Goal: Check status: Check status

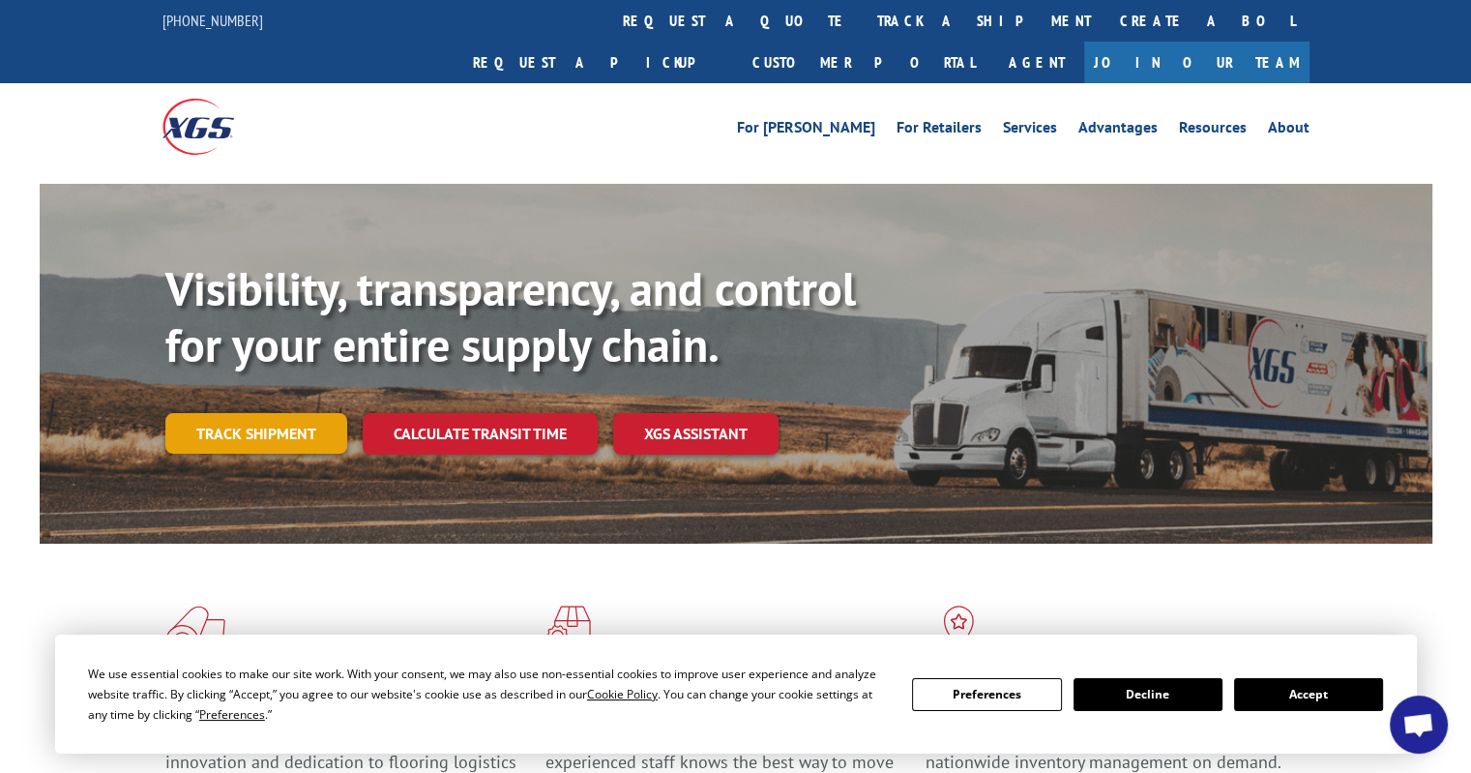
click at [255, 413] on link "Track shipment" at bounding box center [256, 433] width 182 height 41
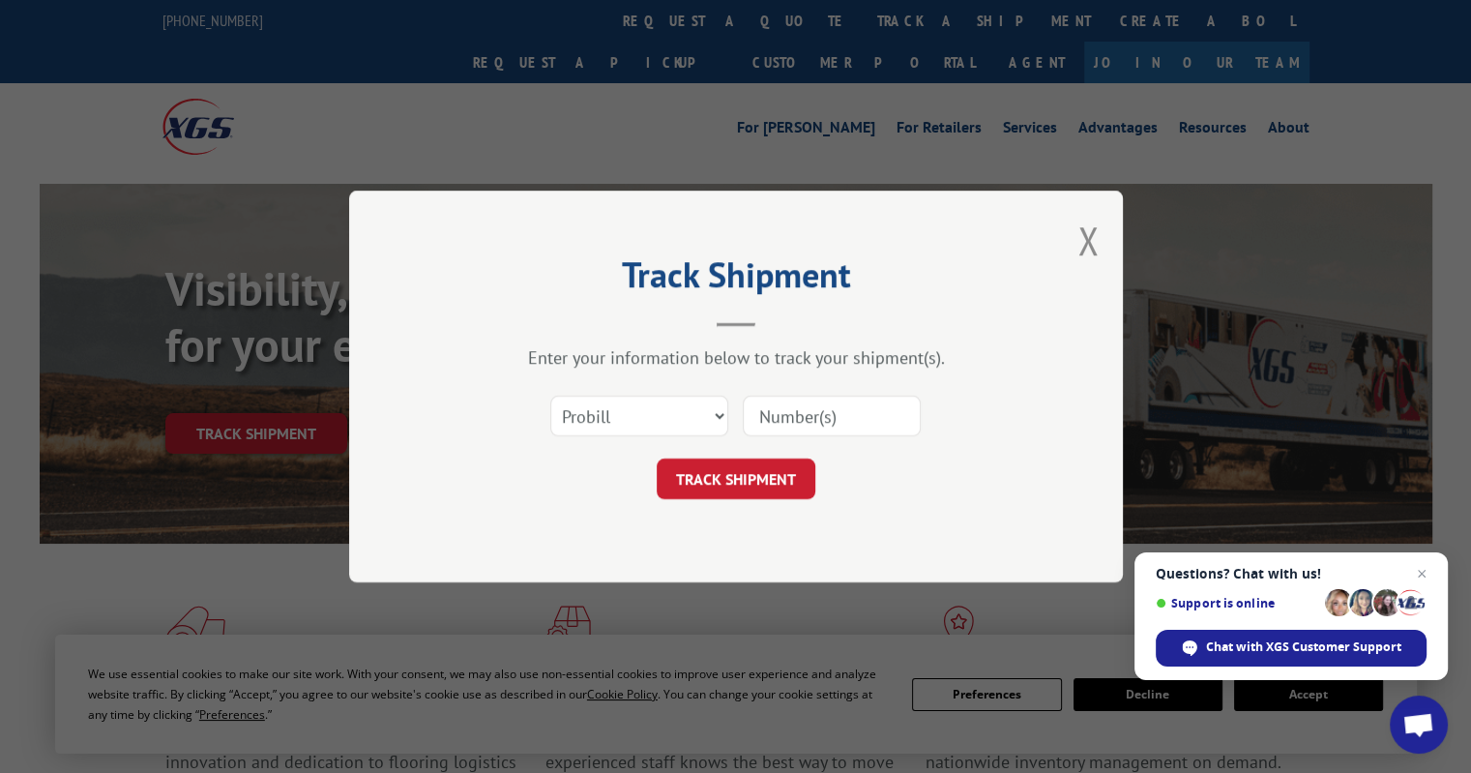
click at [786, 409] on input at bounding box center [832, 416] width 178 height 41
type input "16026522"
click at [721, 413] on select "Select category... Probill BOL PO" at bounding box center [639, 416] width 178 height 41
select select "bol"
click at [550, 396] on select "Select category... Probill BOL PO" at bounding box center [639, 416] width 178 height 41
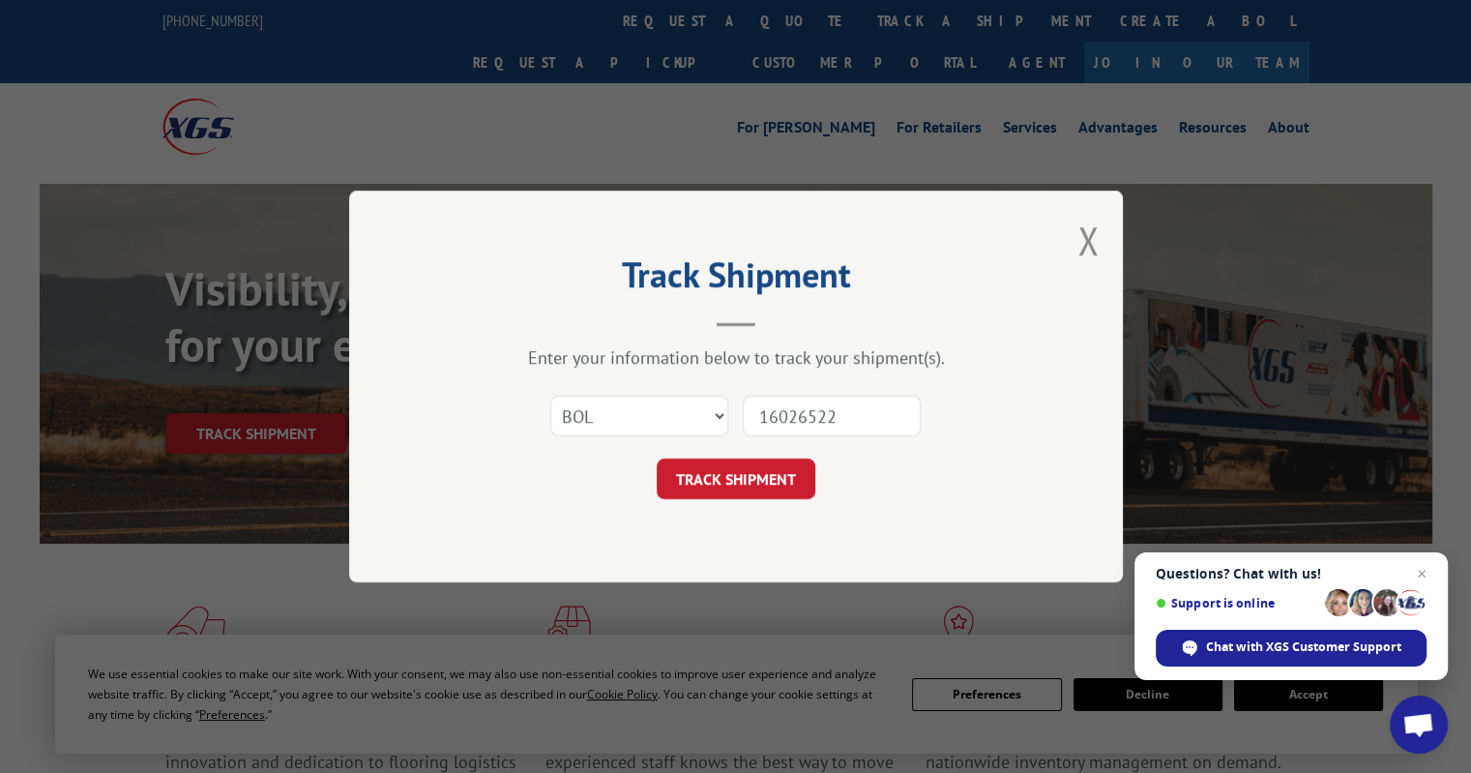
click at [785, 406] on input "16026522" at bounding box center [832, 416] width 178 height 41
click at [706, 470] on button "TRACK SHIPMENT" at bounding box center [736, 478] width 159 height 41
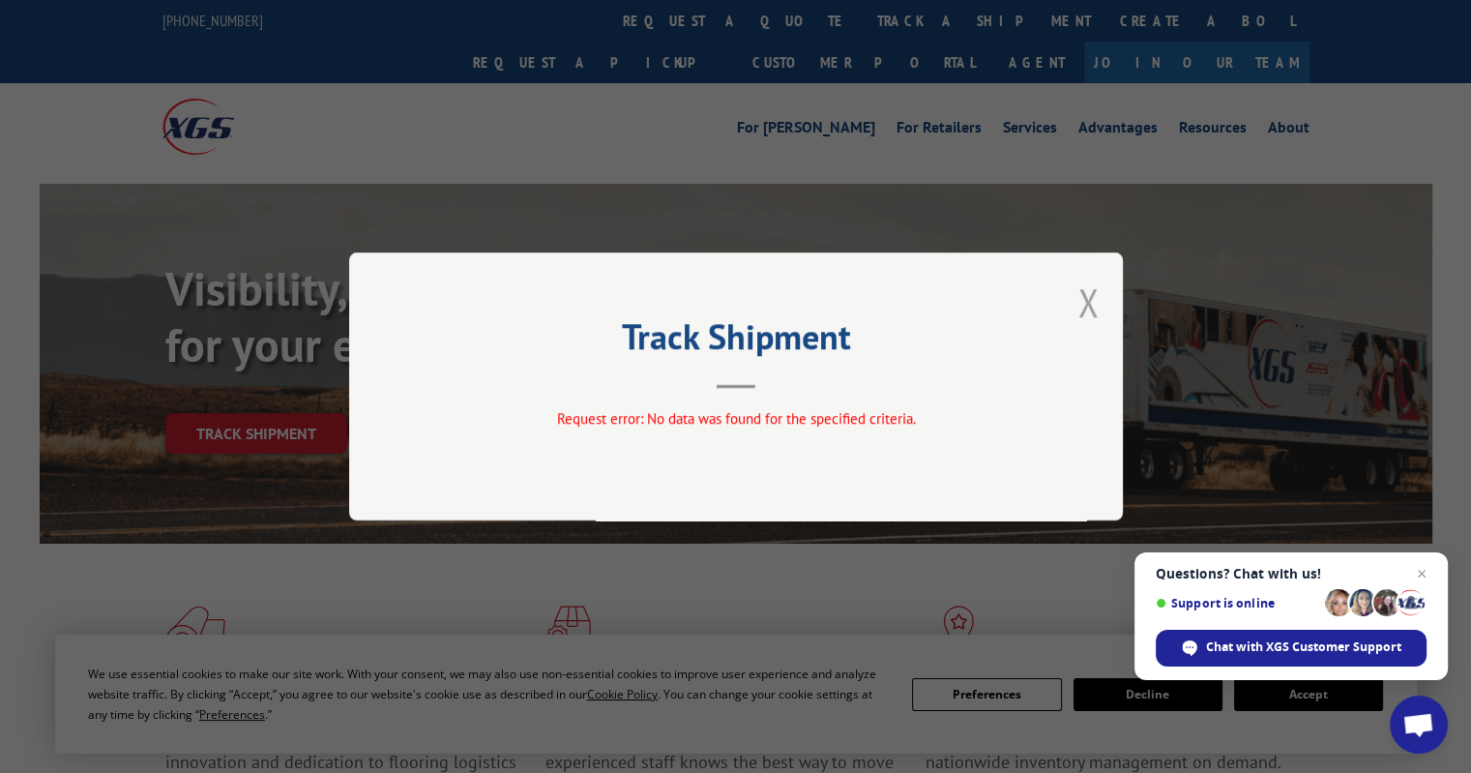
click at [1086, 295] on button "Close modal" at bounding box center [1087, 302] width 21 height 51
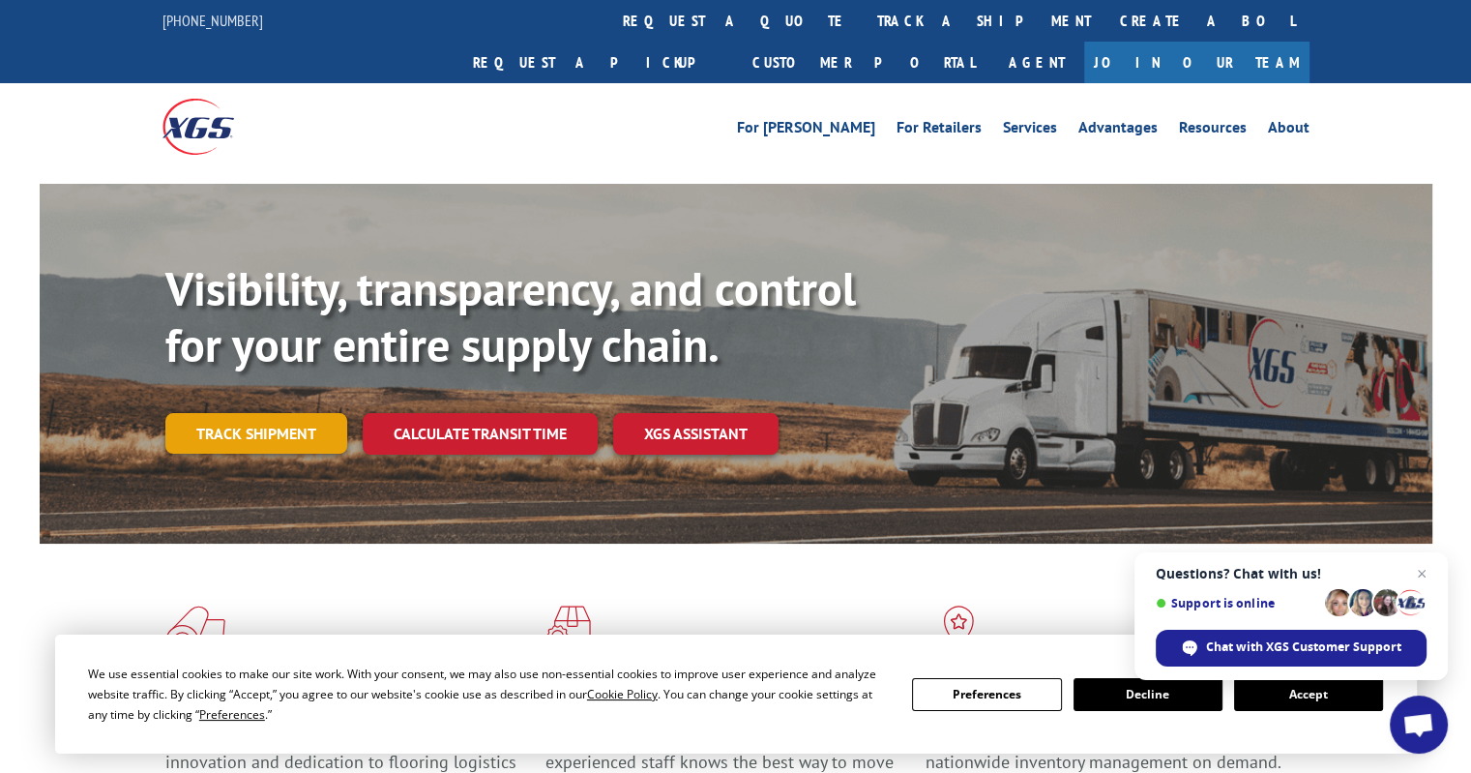
click at [311, 413] on link "Track shipment" at bounding box center [256, 433] width 182 height 41
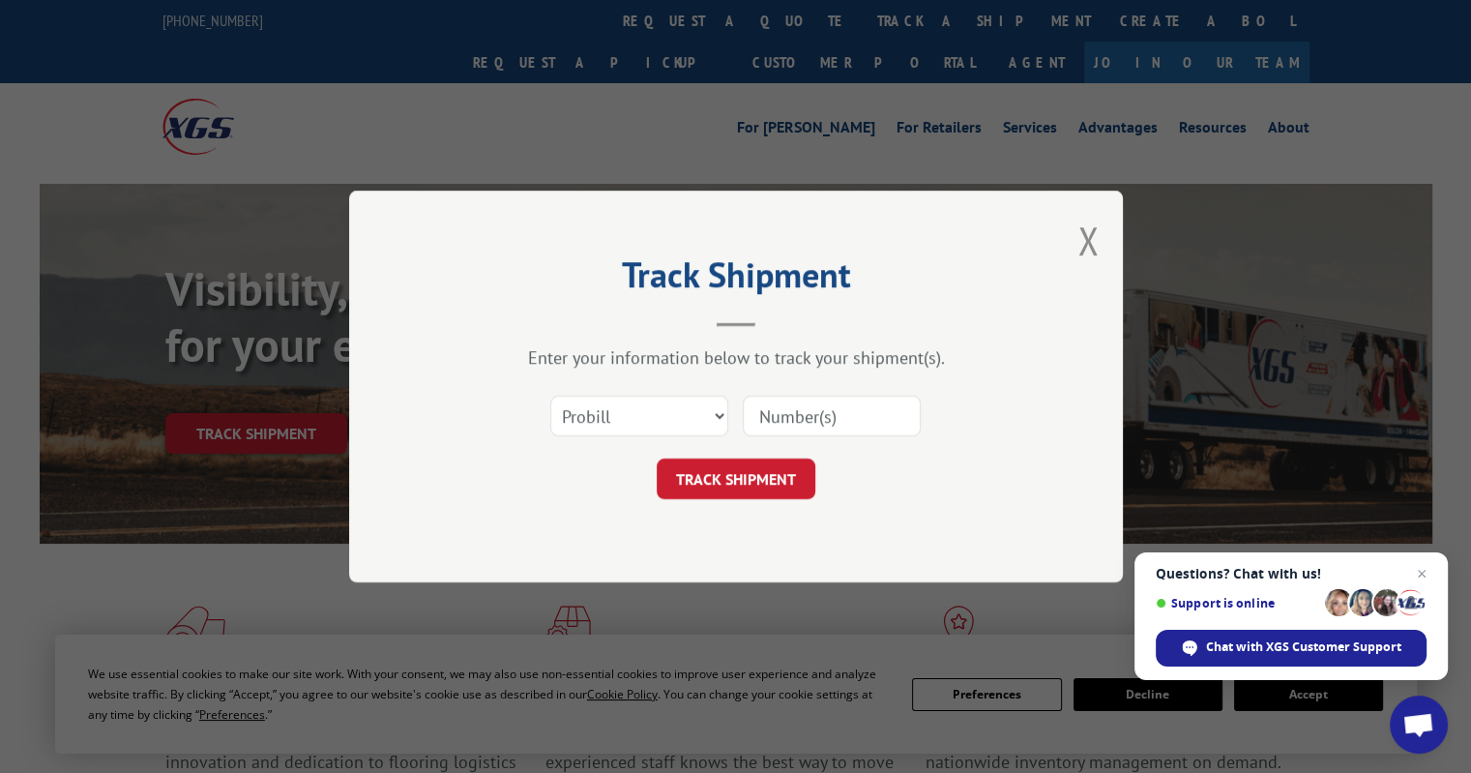
click at [797, 417] on input at bounding box center [832, 416] width 178 height 41
paste input "16026522"
type input "16026522"
click at [712, 470] on button "TRACK SHIPMENT" at bounding box center [736, 478] width 159 height 41
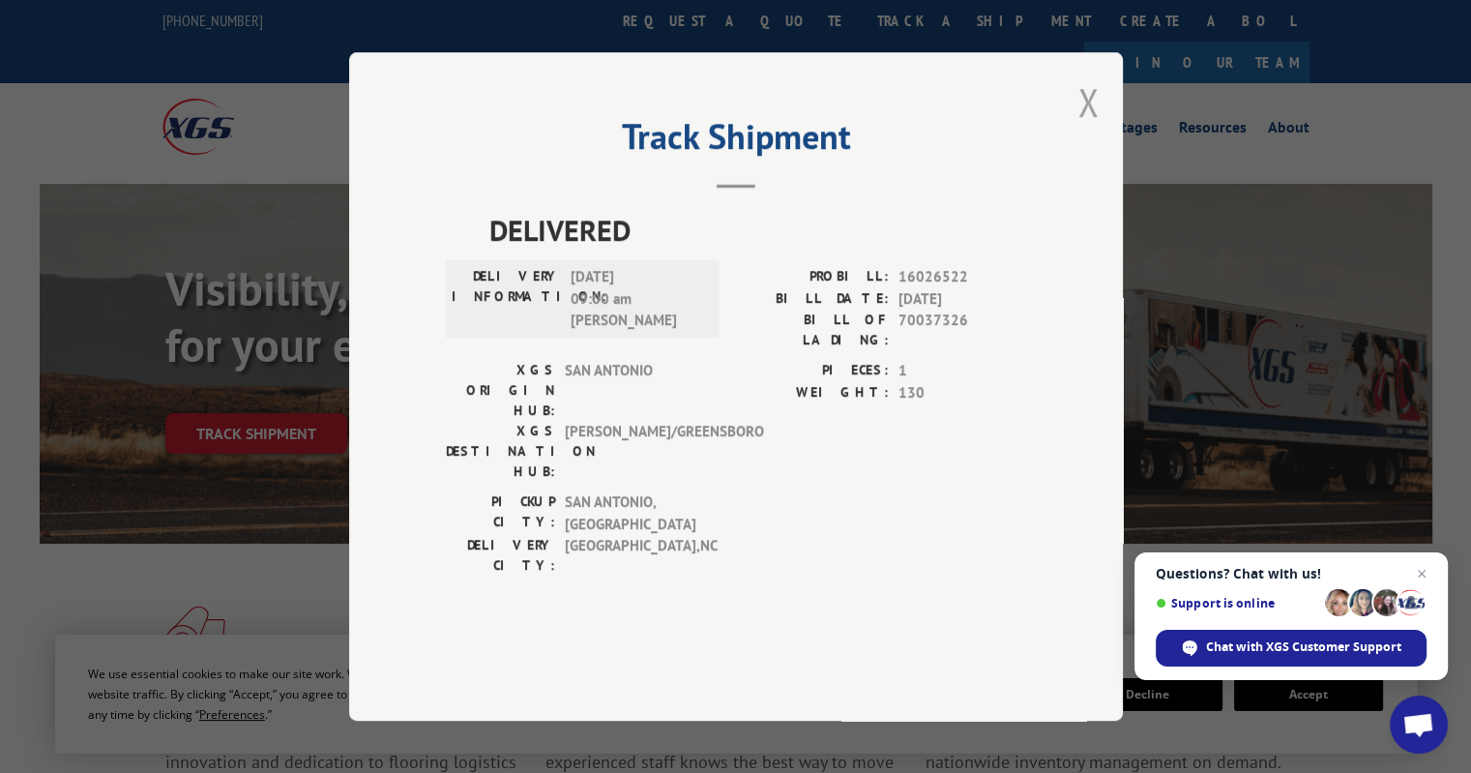
click at [1086, 128] on button "Close modal" at bounding box center [1087, 101] width 21 height 51
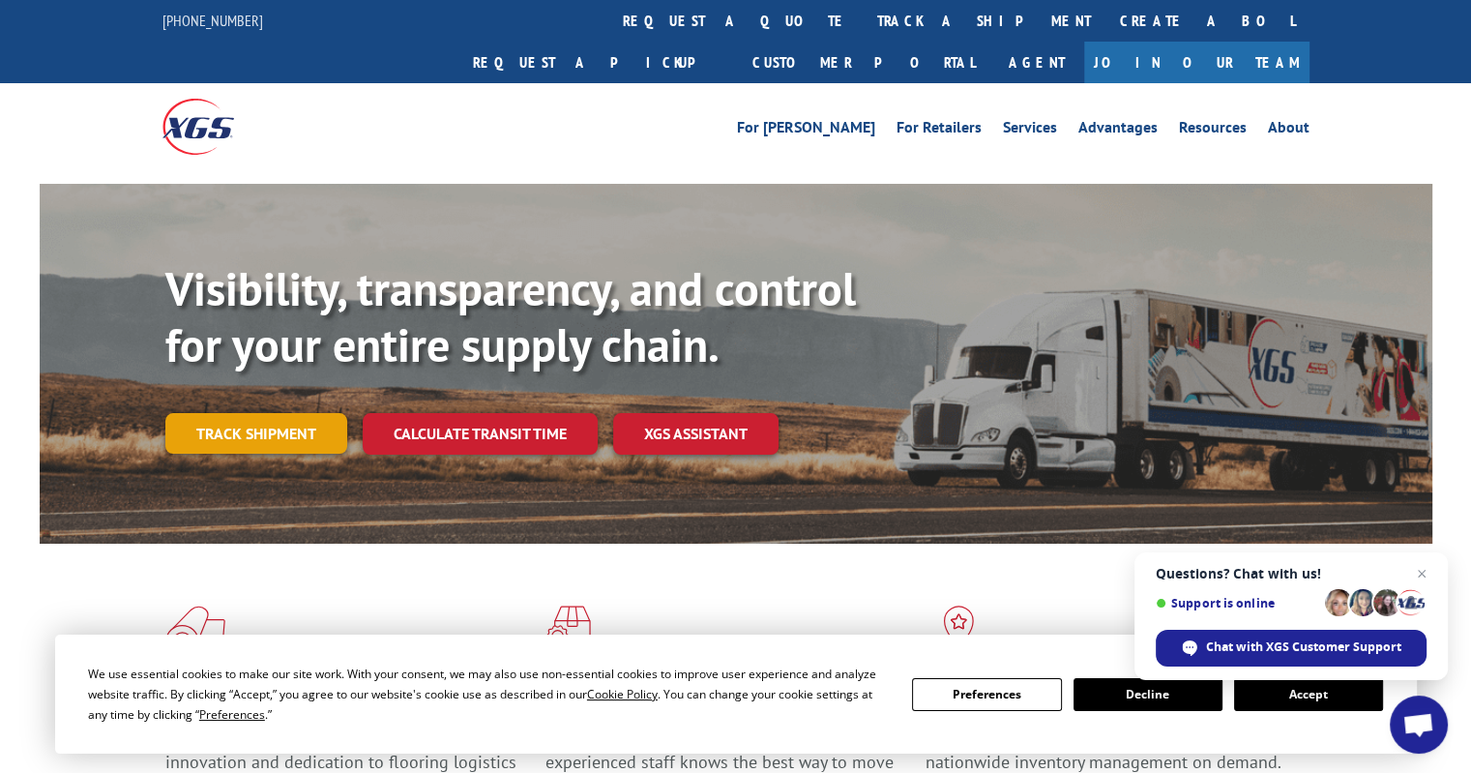
click at [309, 413] on link "Track shipment" at bounding box center [256, 433] width 182 height 41
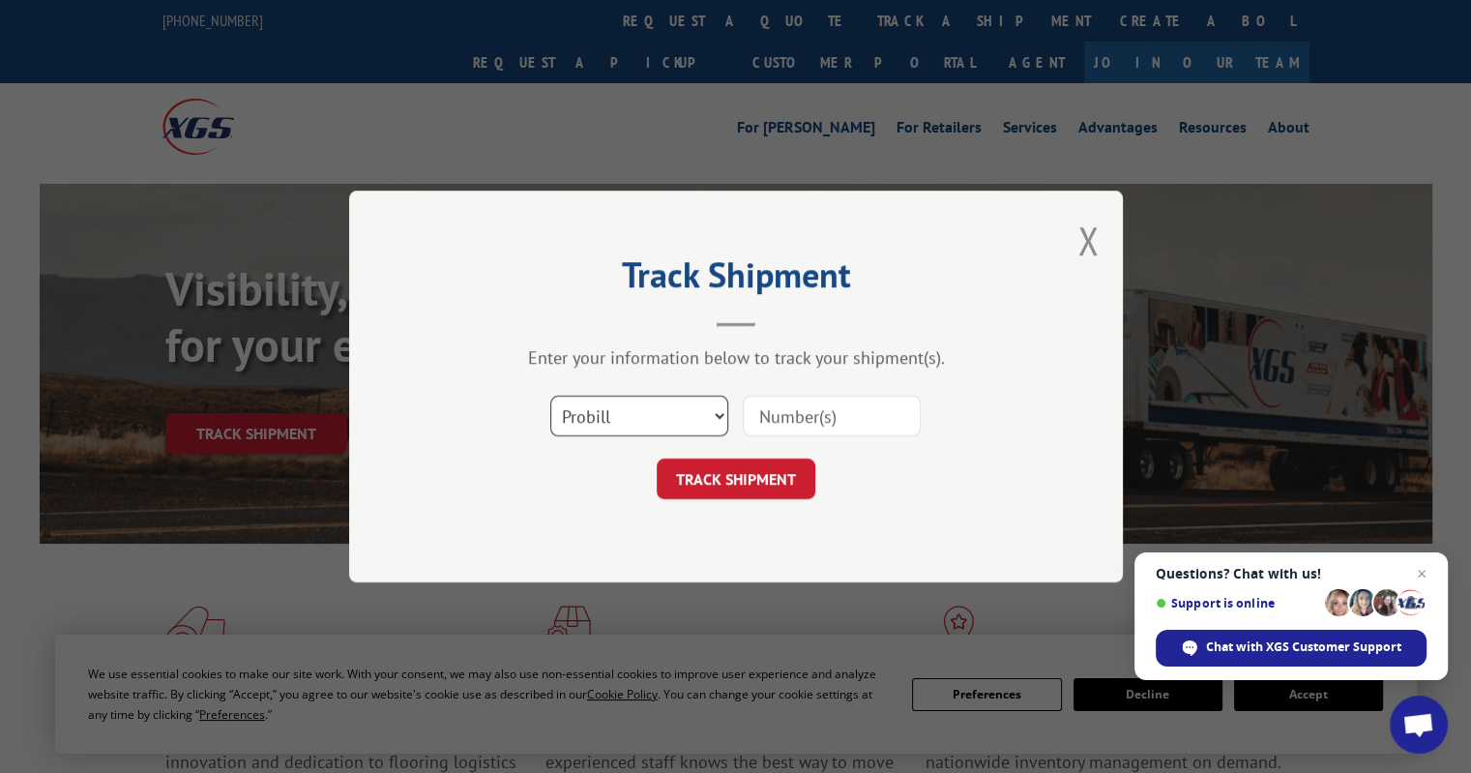
click at [696, 401] on select "Select category... Probill BOL PO" at bounding box center [639, 416] width 178 height 41
select select "po"
click at [550, 396] on select "Select category... Probill BOL PO" at bounding box center [639, 416] width 178 height 41
click at [805, 409] on input at bounding box center [832, 416] width 178 height 41
type input "02467326"
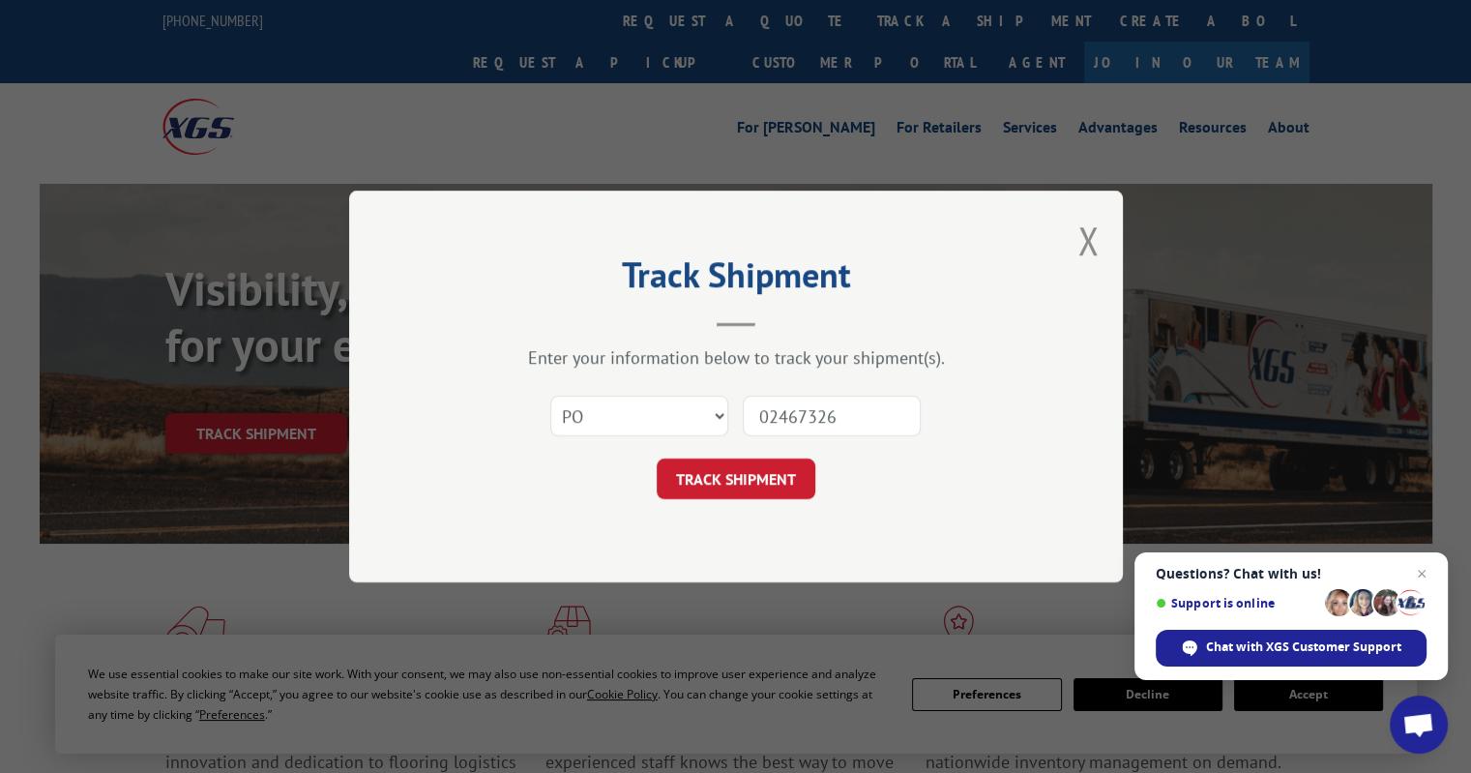
click at [783, 415] on input "02467326" at bounding box center [832, 416] width 178 height 41
click at [702, 490] on button "TRACK SHIPMENT" at bounding box center [736, 478] width 159 height 41
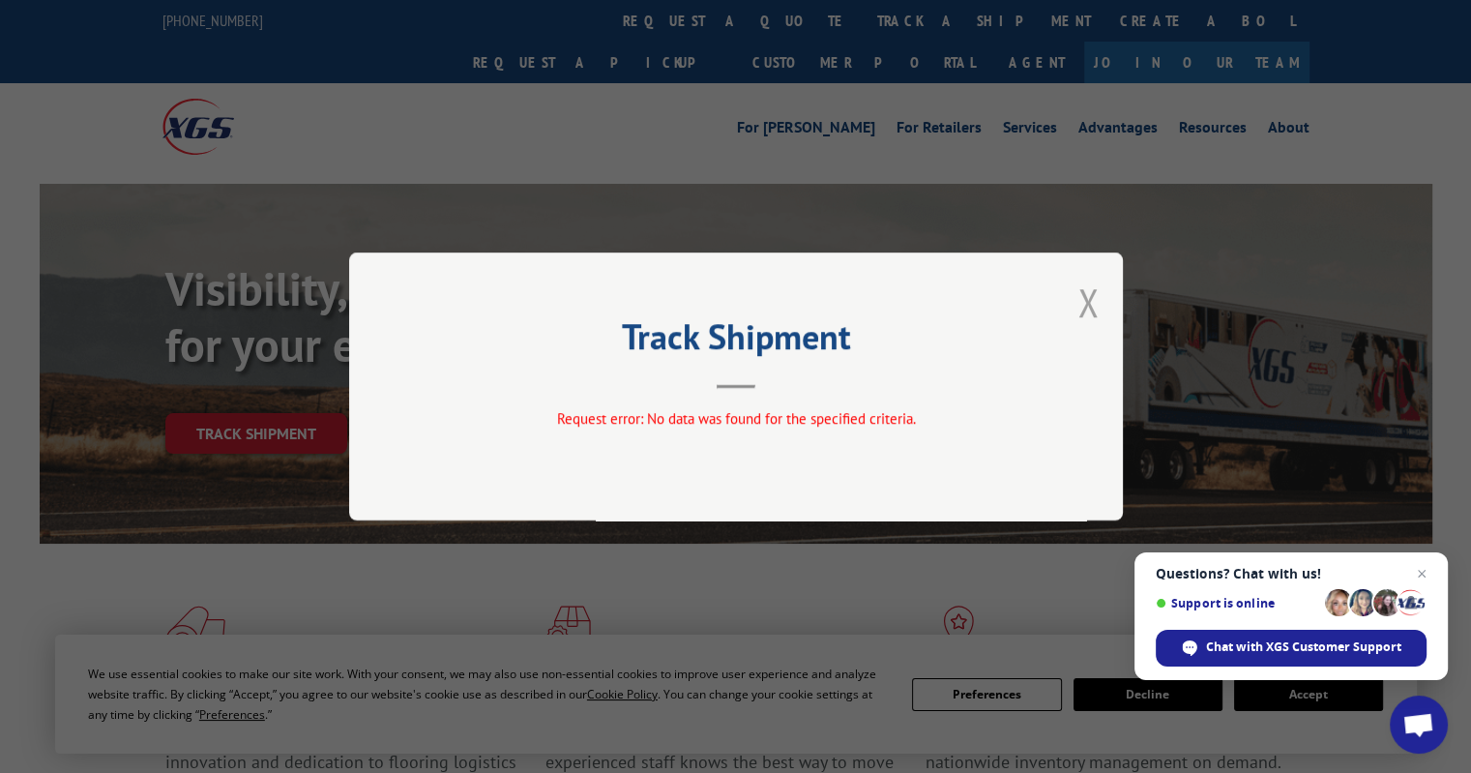
click at [1092, 298] on button "Close modal" at bounding box center [1087, 302] width 21 height 51
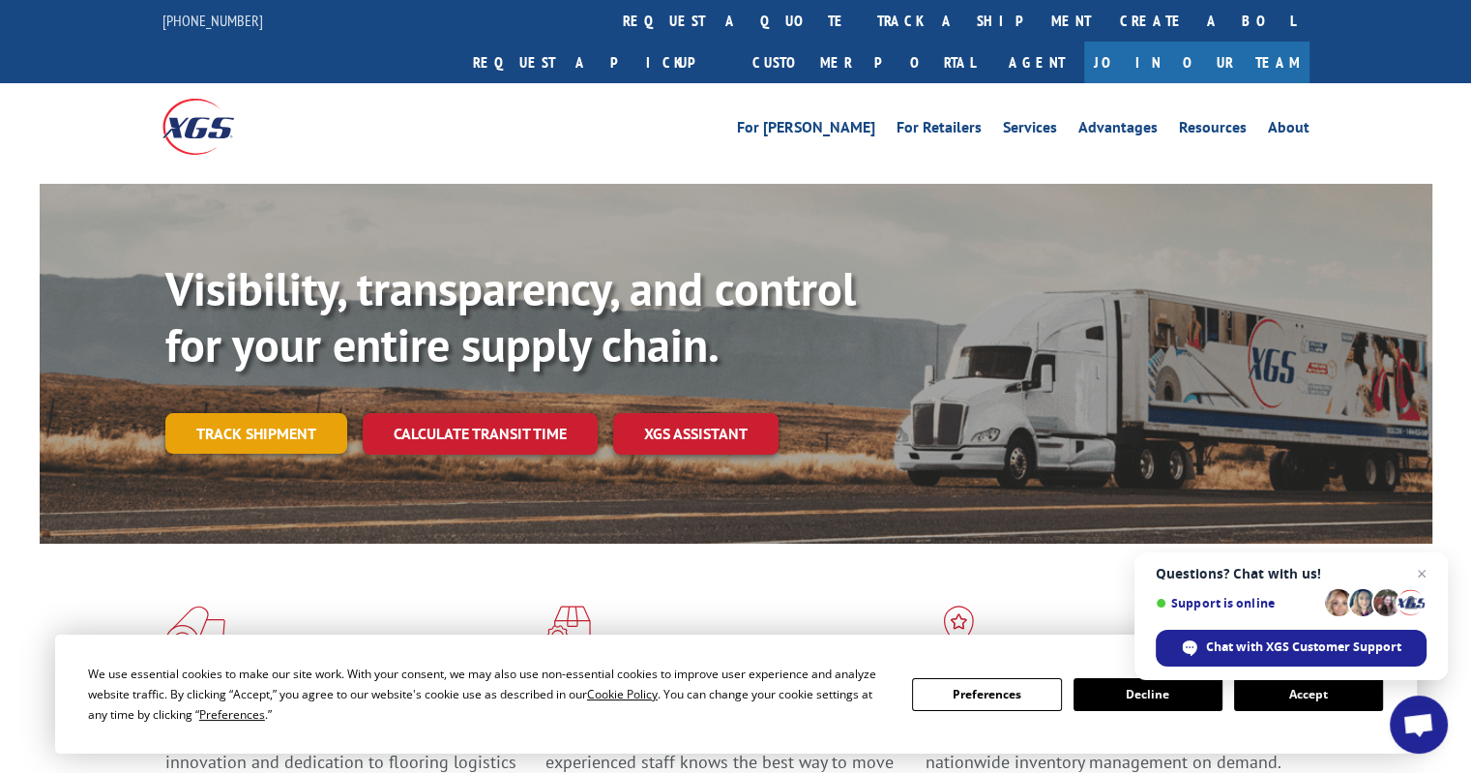
click at [253, 413] on link "Track shipment" at bounding box center [256, 433] width 182 height 41
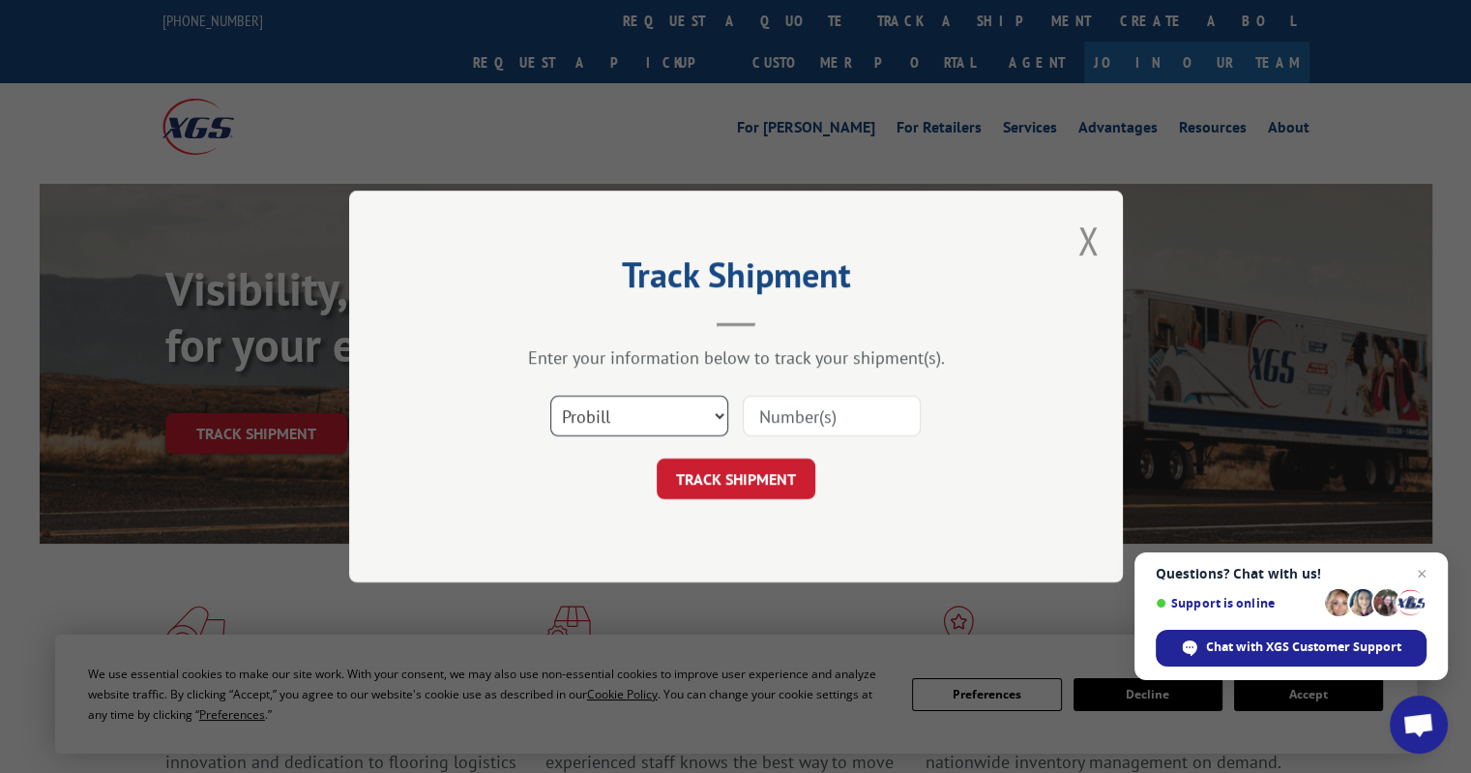
click at [719, 408] on select "Select category... Probill BOL PO" at bounding box center [639, 416] width 178 height 41
select select "po"
click at [550, 396] on select "Select category... Probill BOL PO" at bounding box center [639, 416] width 178 height 41
click at [806, 409] on input at bounding box center [832, 416] width 178 height 41
click at [828, 418] on input at bounding box center [832, 416] width 178 height 41
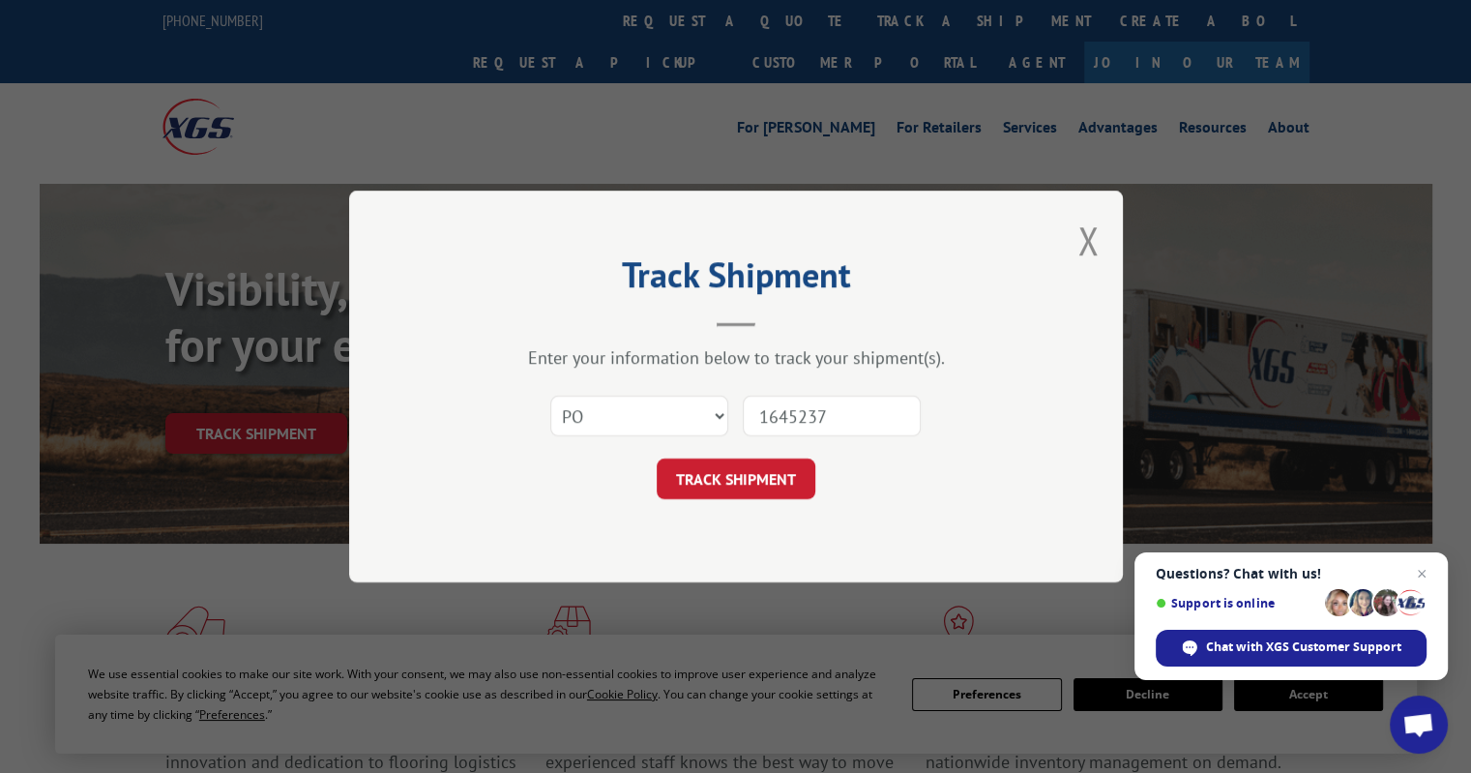
type input "16452373"
click button "TRACK SHIPMENT" at bounding box center [736, 478] width 159 height 41
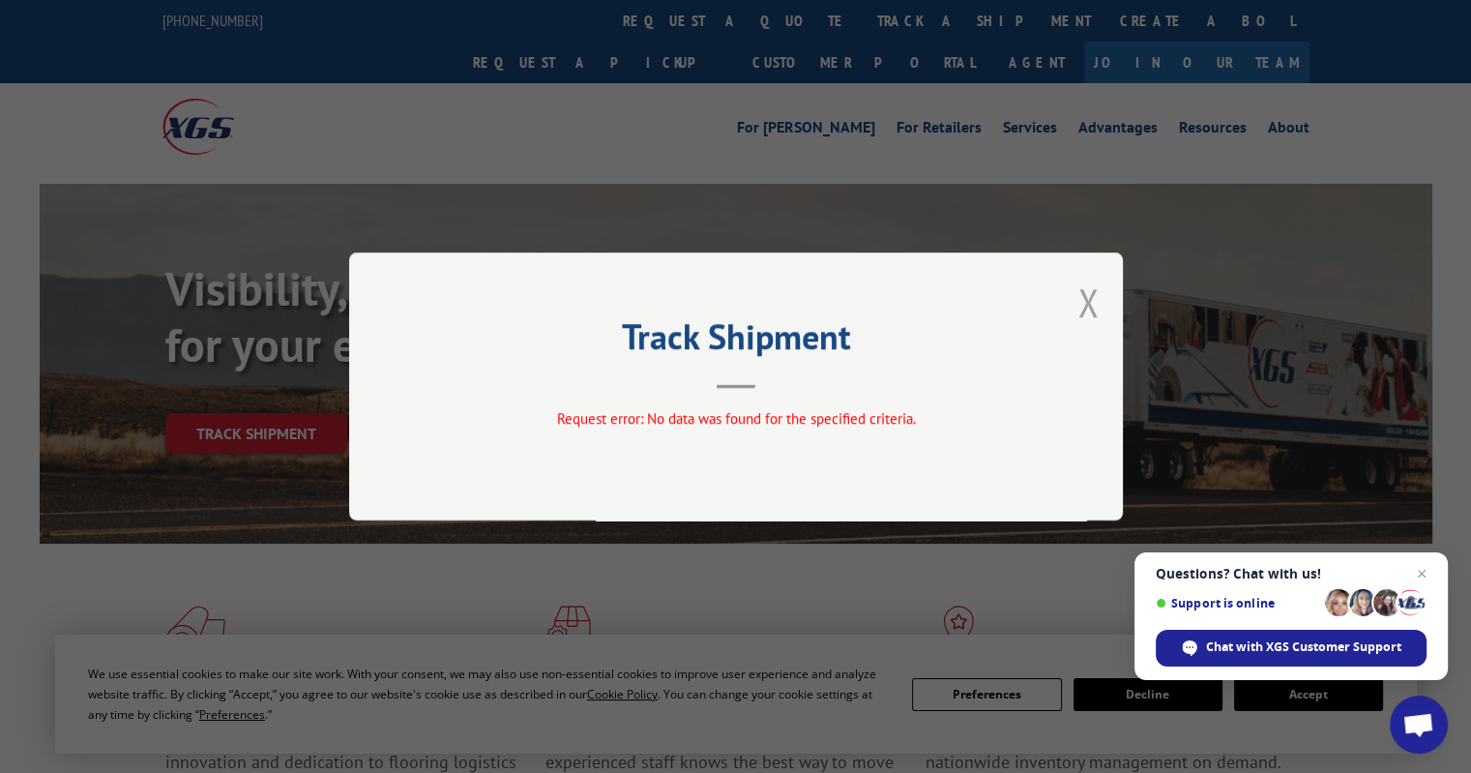
click at [1086, 294] on button "Close modal" at bounding box center [1087, 302] width 21 height 51
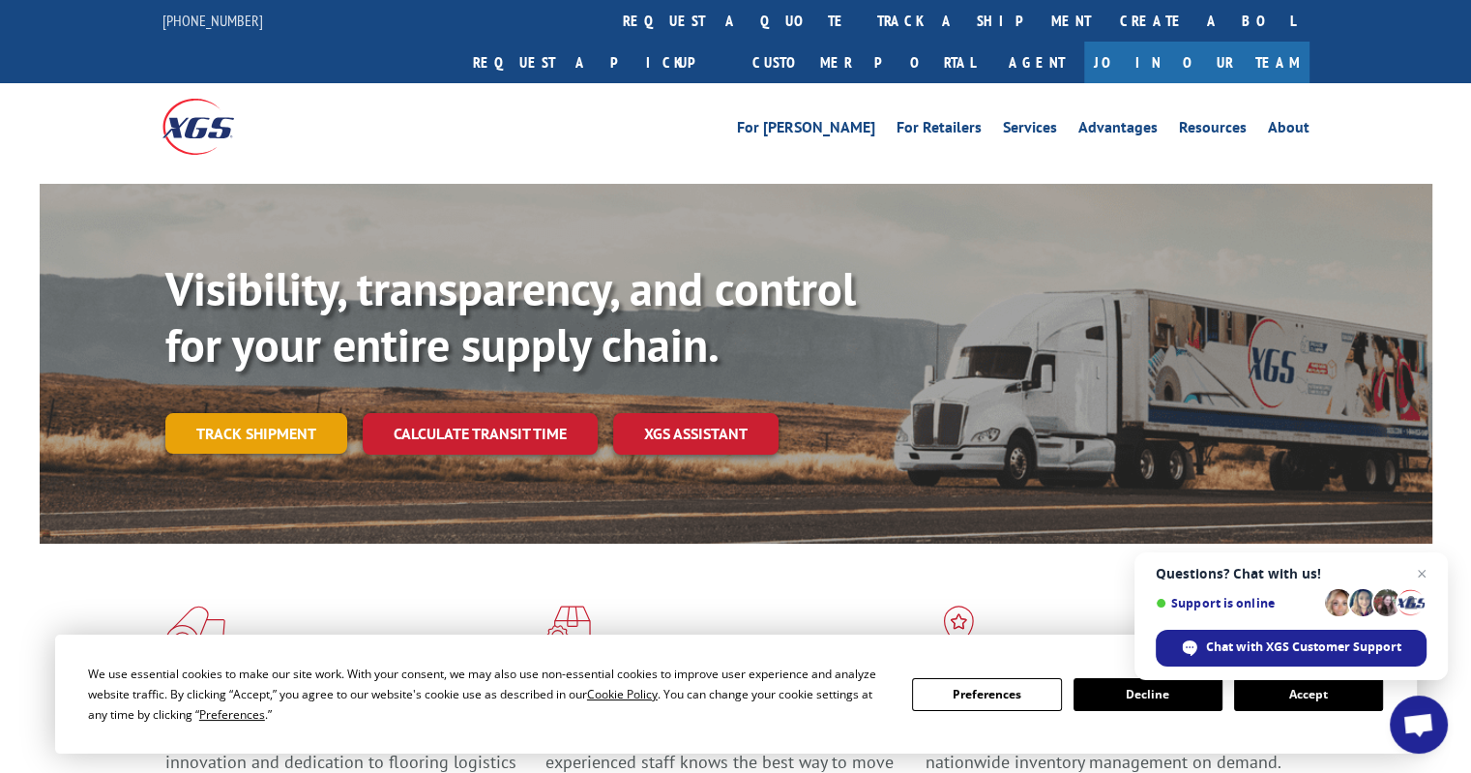
click at [249, 413] on link "Track shipment" at bounding box center [256, 433] width 182 height 41
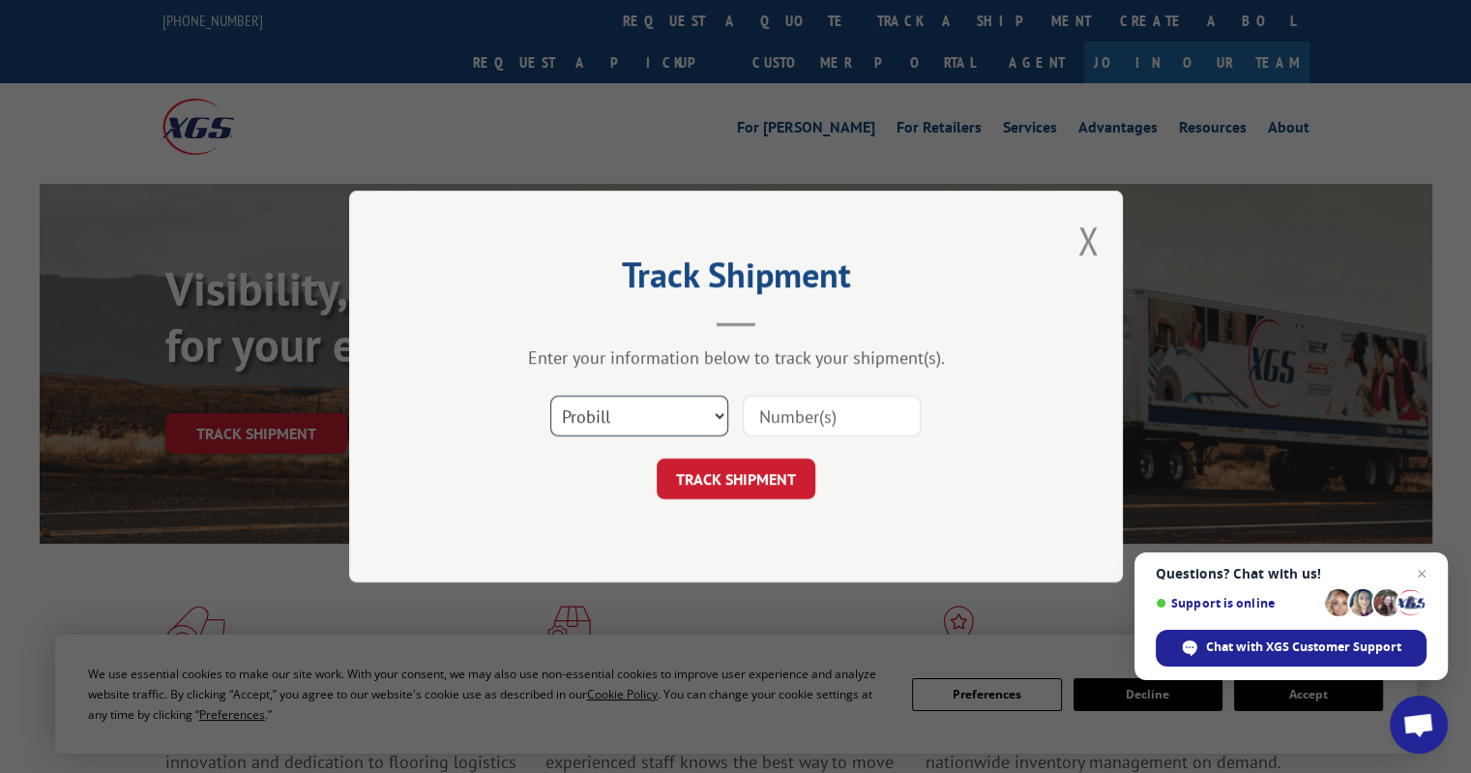
click at [719, 413] on select "Select category... Probill BOL PO" at bounding box center [639, 416] width 178 height 41
select select "po"
click at [550, 396] on select "Select category... Probill BOL PO" at bounding box center [639, 416] width 178 height 41
click at [809, 409] on input at bounding box center [832, 416] width 178 height 41
type input "16536506"
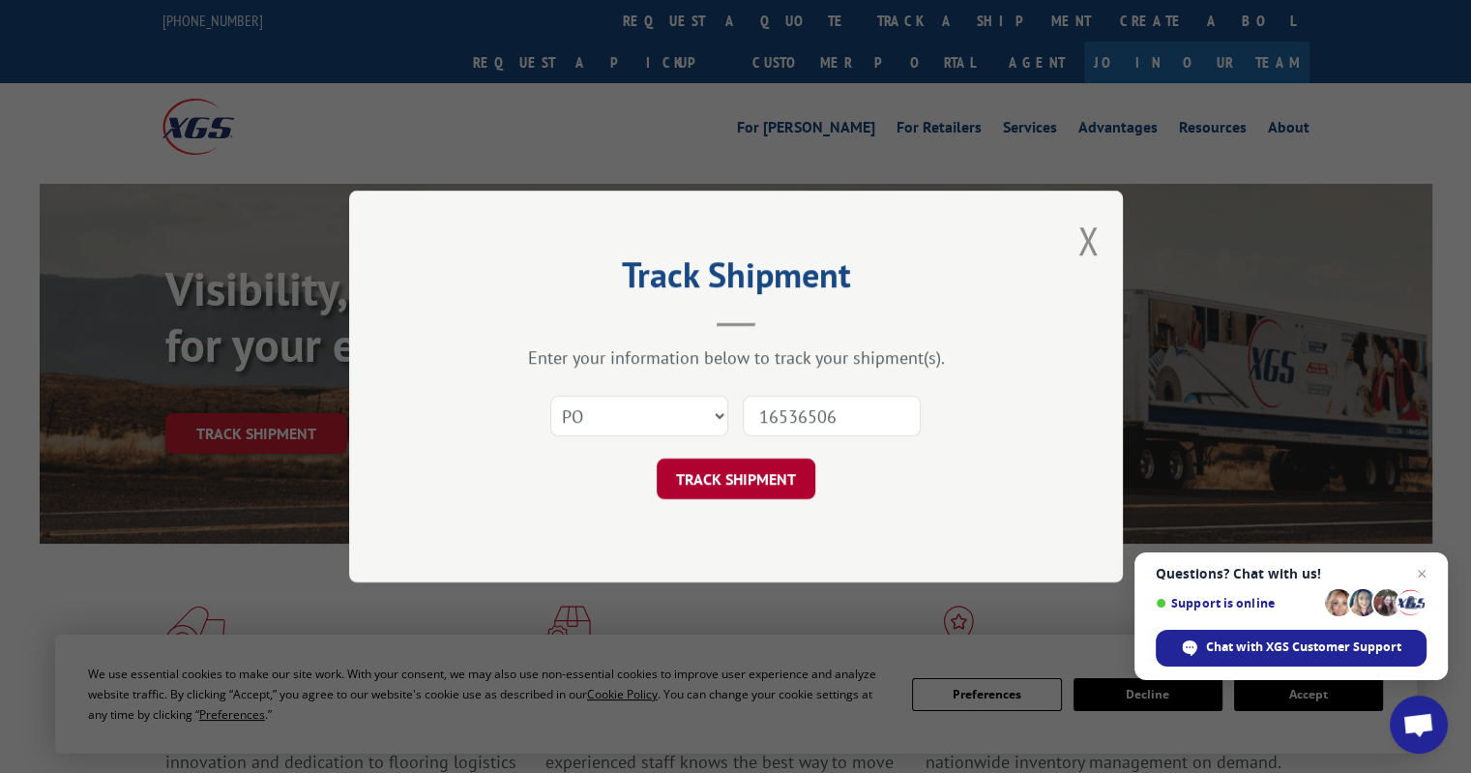
click at [699, 480] on button "TRACK SHIPMENT" at bounding box center [736, 478] width 159 height 41
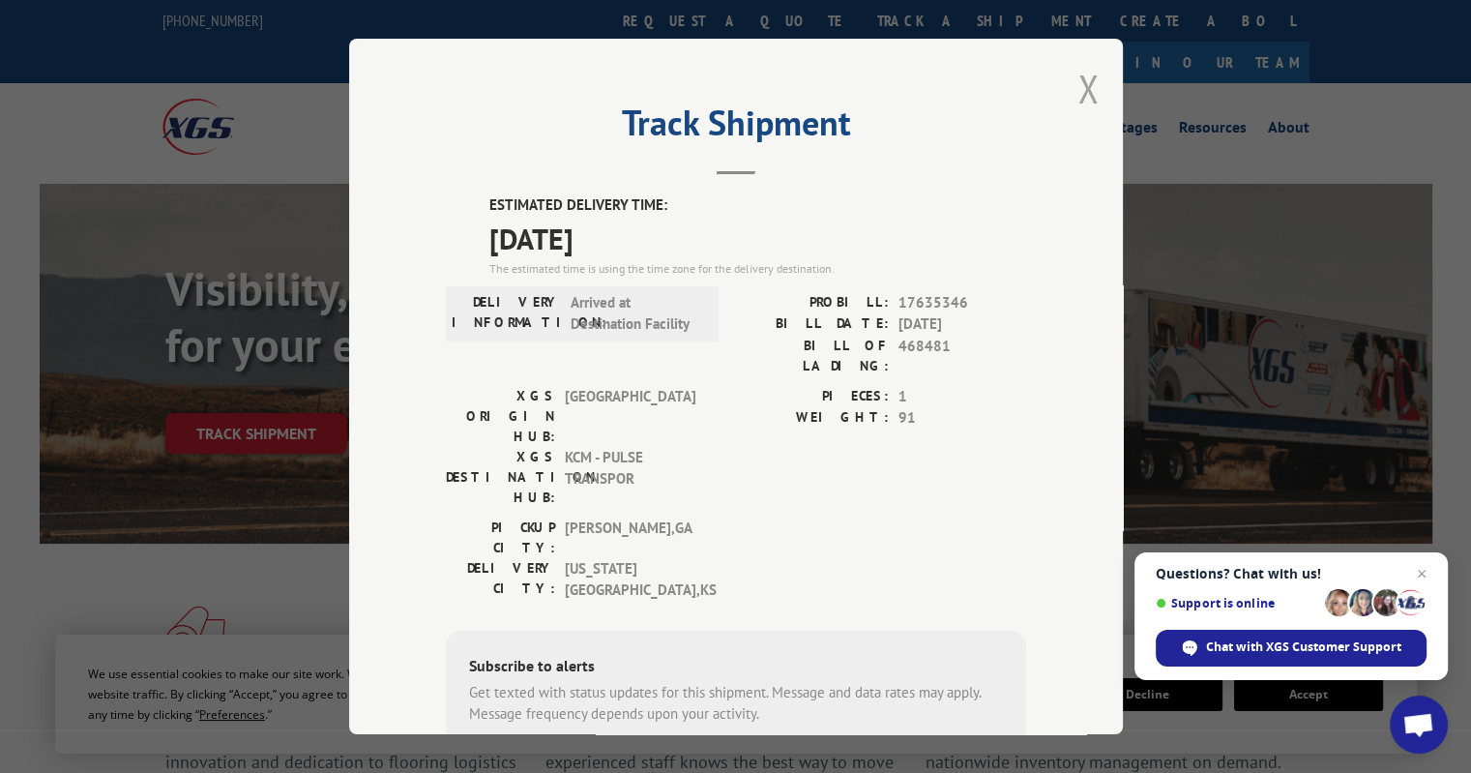
click at [1077, 83] on button "Close modal" at bounding box center [1087, 88] width 21 height 51
